Goal: Transaction & Acquisition: Purchase product/service

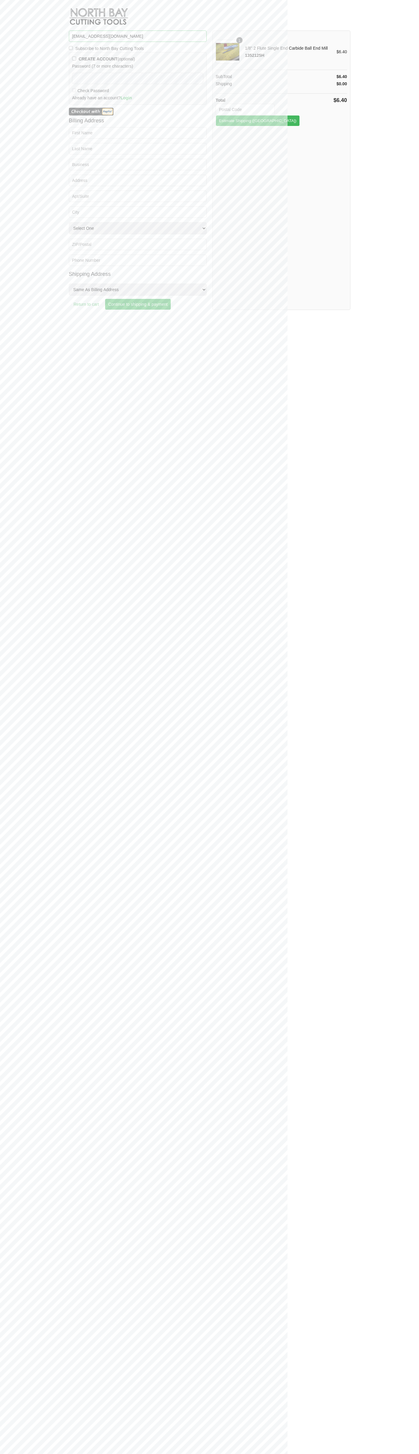
type input "[EMAIL_ADDRESS][DOMAIN_NAME]"
type input "33134"
type button "Estimate Shipping"
type input "[PERSON_NAME]"
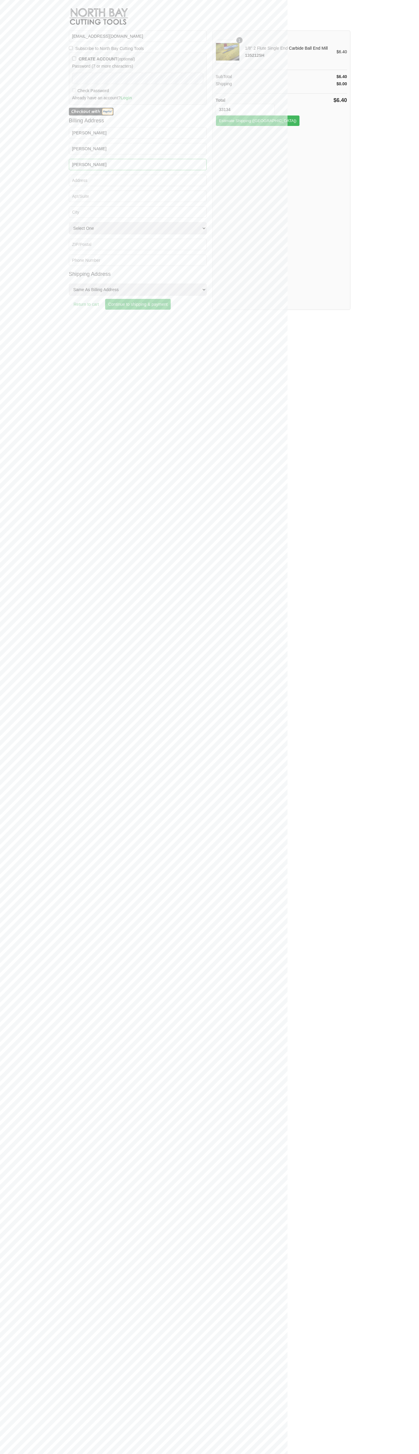
type input "[PERSON_NAME]"
type input "[STREET_ADDRESS][PERSON_NAME]"
type input "First floor"
type input "coral gables"
select select "FL"
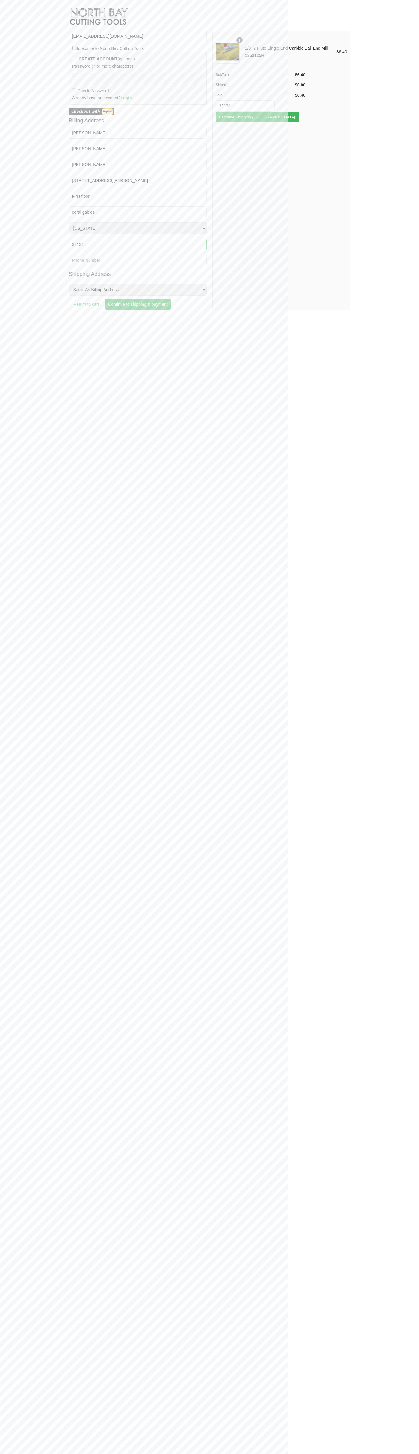
type input "33134"
type input "6502530000"
click at [139, 304] on input "Continue to shipping & payment" at bounding box center [138, 304] width 66 height 11
click at [74, 167] on input "USPS Parcel Post®" at bounding box center [74, 167] width 4 height 4
radio input "true"
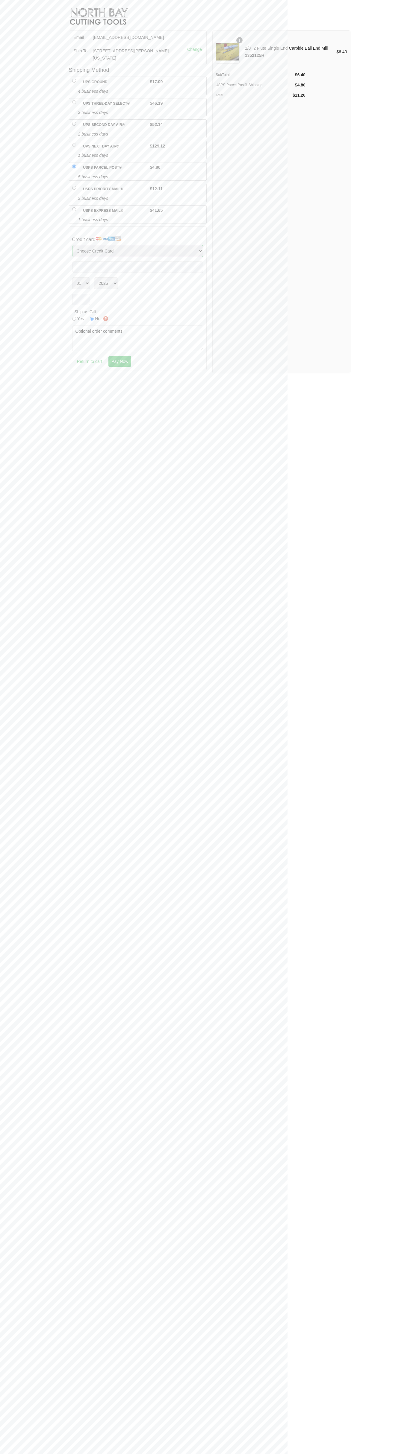
select select "MasterCard"
select select "12"
select select "2029"
